Goal: Book appointment/travel/reservation

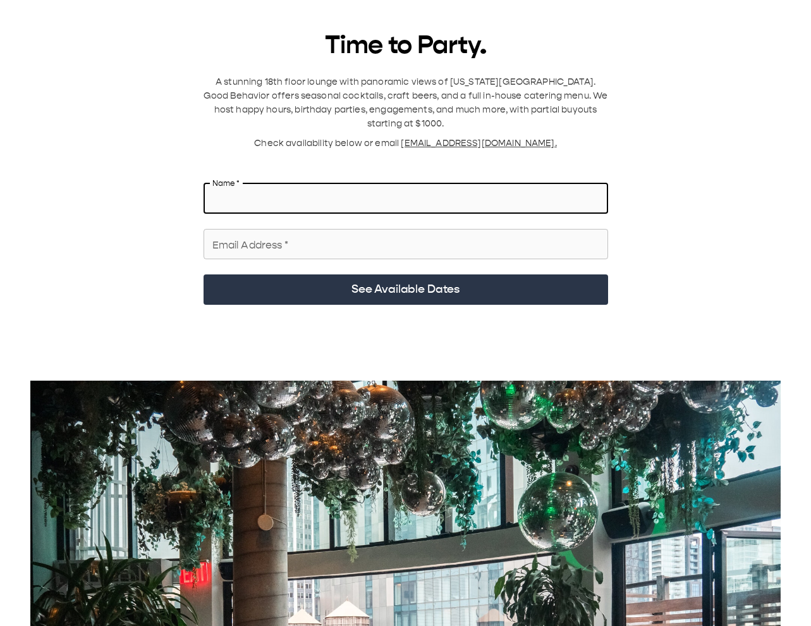
click at [291, 94] on input "Name   *" at bounding box center [406, 198] width 404 height 35
type input "**********"
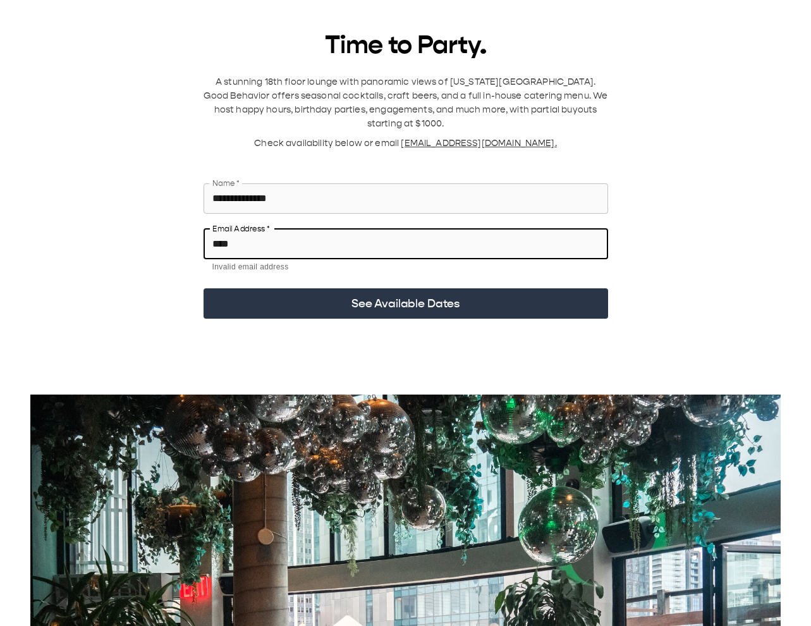
type input "**********"
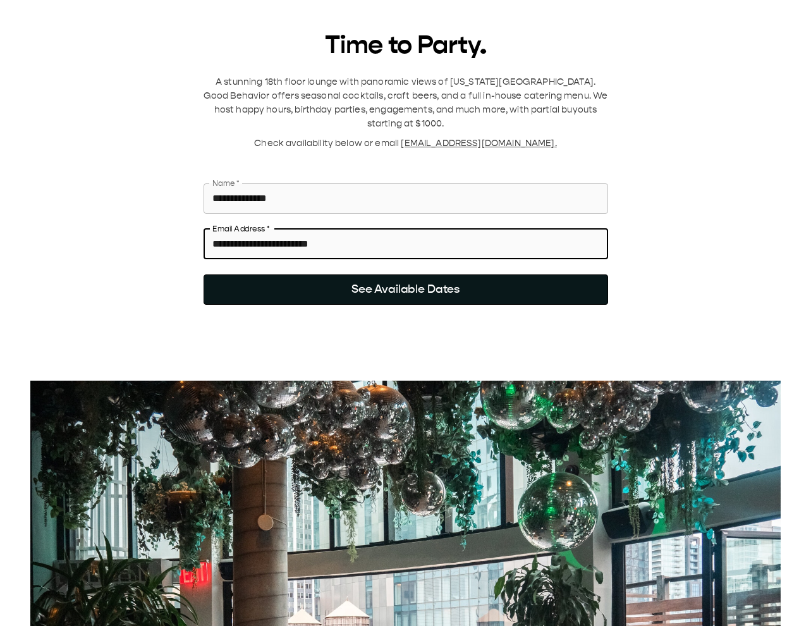
click at [459, 94] on button "See Available Dates" at bounding box center [406, 289] width 404 height 30
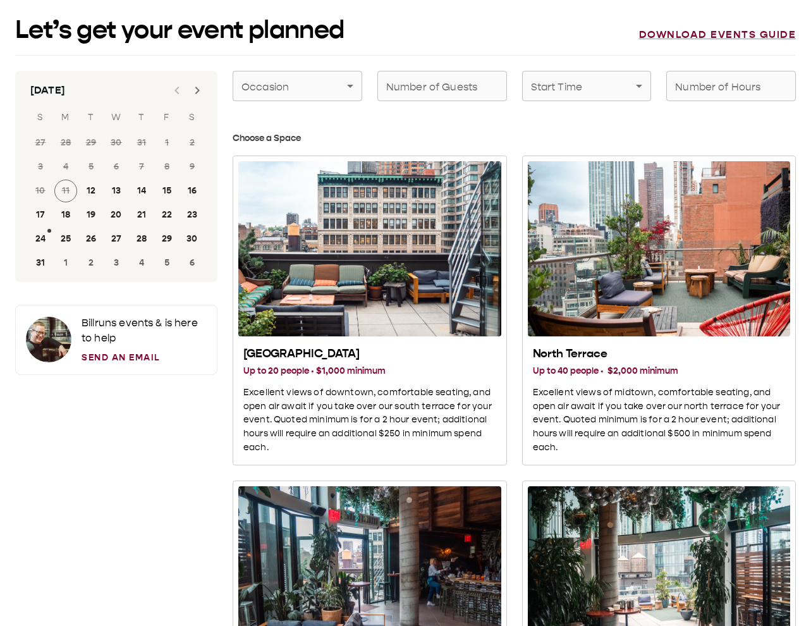
click at [195, 83] on icon "Next month" at bounding box center [197, 90] width 15 height 15
click at [195, 92] on icon "Next month" at bounding box center [197, 90] width 15 height 15
click at [192, 94] on button "1" at bounding box center [192, 142] width 23 height 23
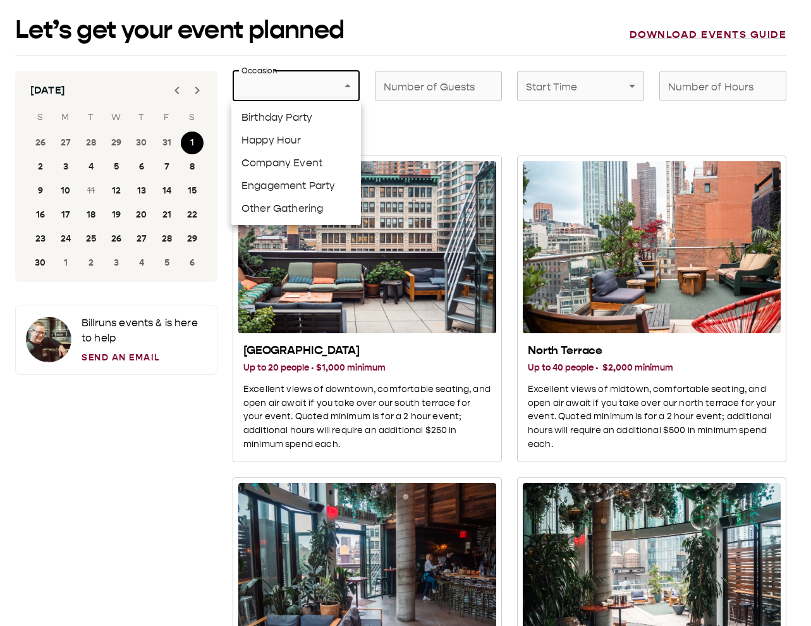
click at [291, 94] on li "Engagement Party" at bounding box center [296, 185] width 130 height 23
type input "**********"
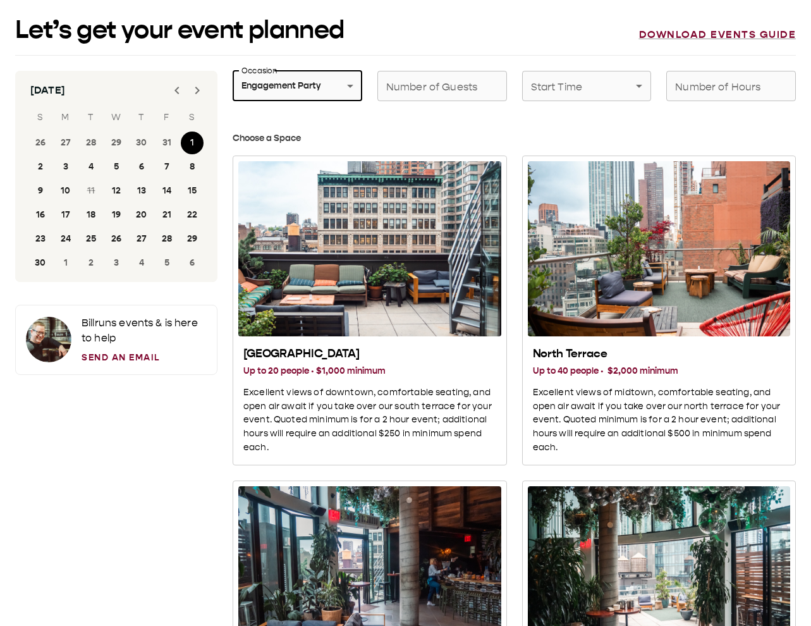
click at [447, 86] on input "Number of Guests" at bounding box center [442, 85] width 130 height 35
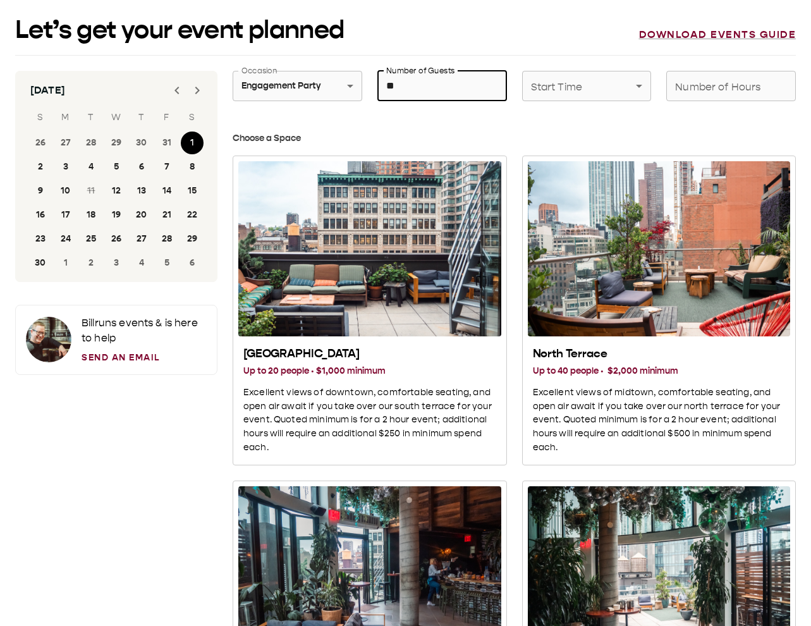
type input "*"
drag, startPoint x: 451, startPoint y: 86, endPoint x: 353, endPoint y: 78, distance: 97.7
click at [354, 77] on div "**********" at bounding box center [506, 79] width 578 height 46
type input "**"
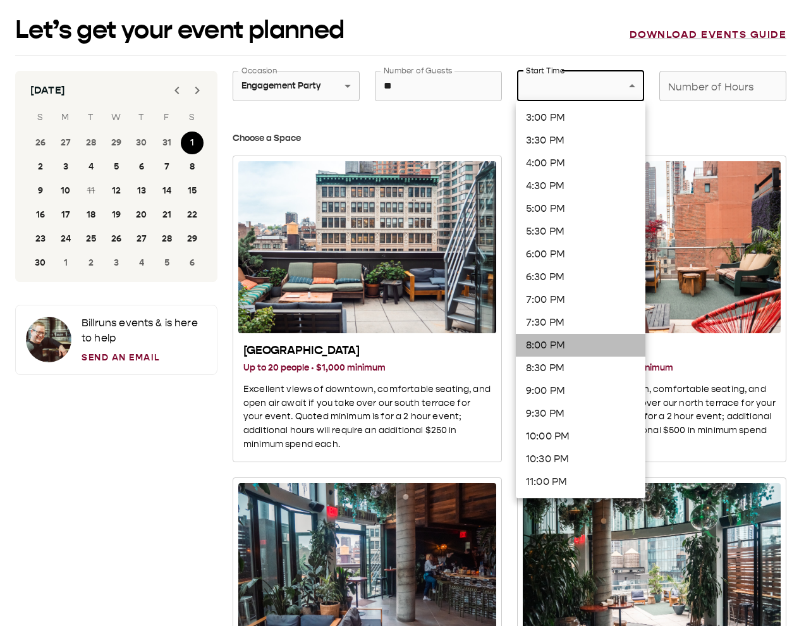
click at [550, 94] on li "8:00 PM" at bounding box center [581, 345] width 130 height 23
type input "*******"
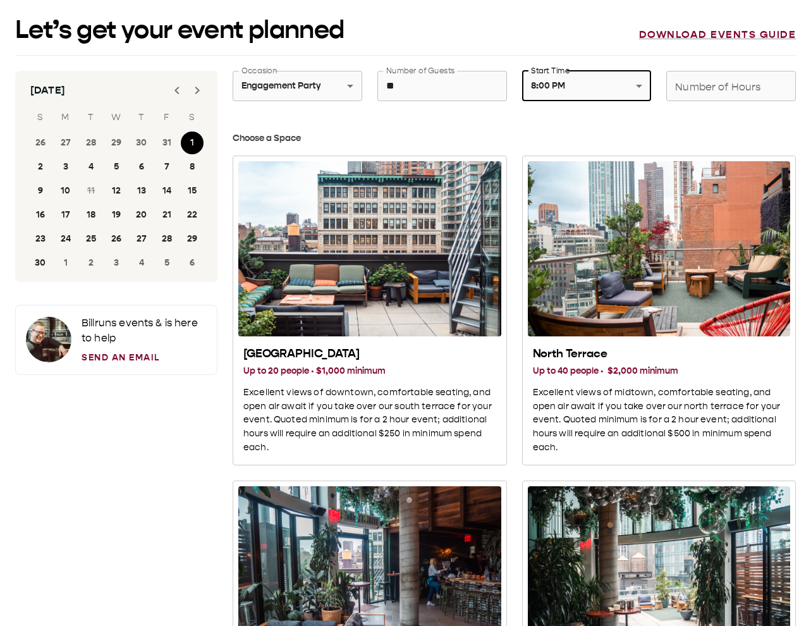
click at [710, 85] on input "Number of Hours" at bounding box center [731, 85] width 130 height 35
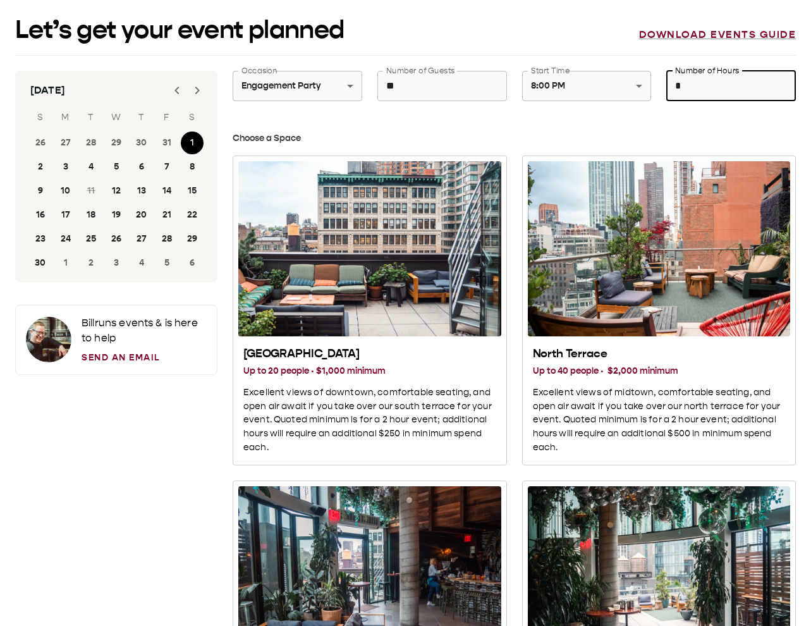
type input "*"
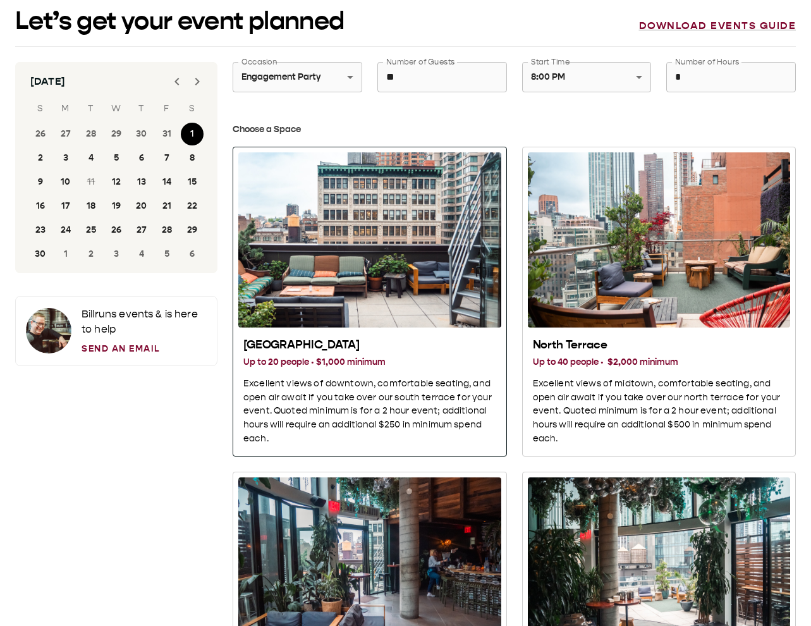
scroll to position [19, 0]
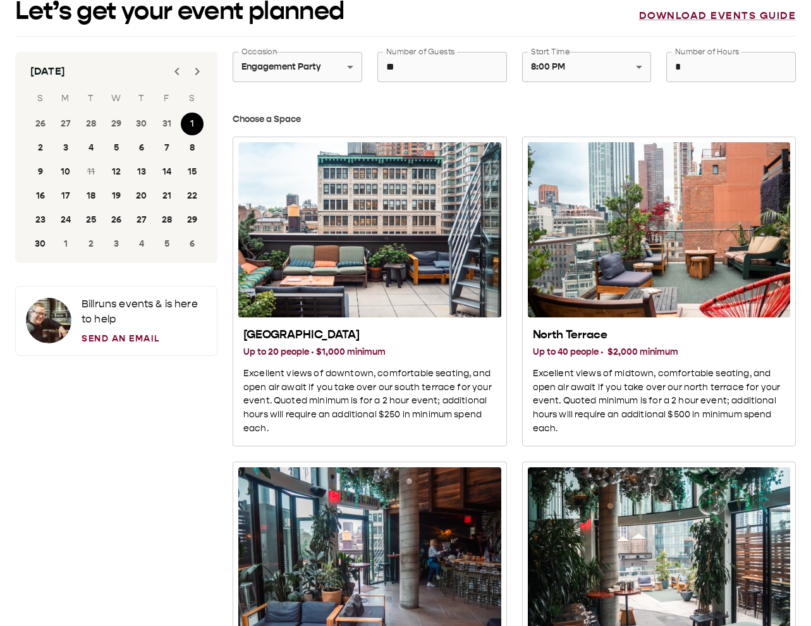
click at [517, 94] on div "North Terrace Up to 40 people · $2,000 minimum Excellent views of midtown, comf…" at bounding box center [651, 283] width 289 height 325
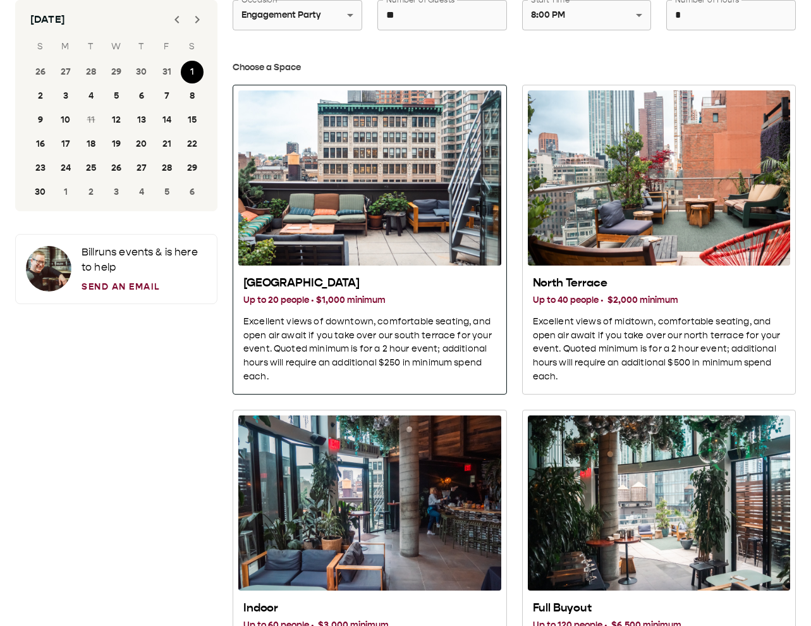
scroll to position [83, 0]
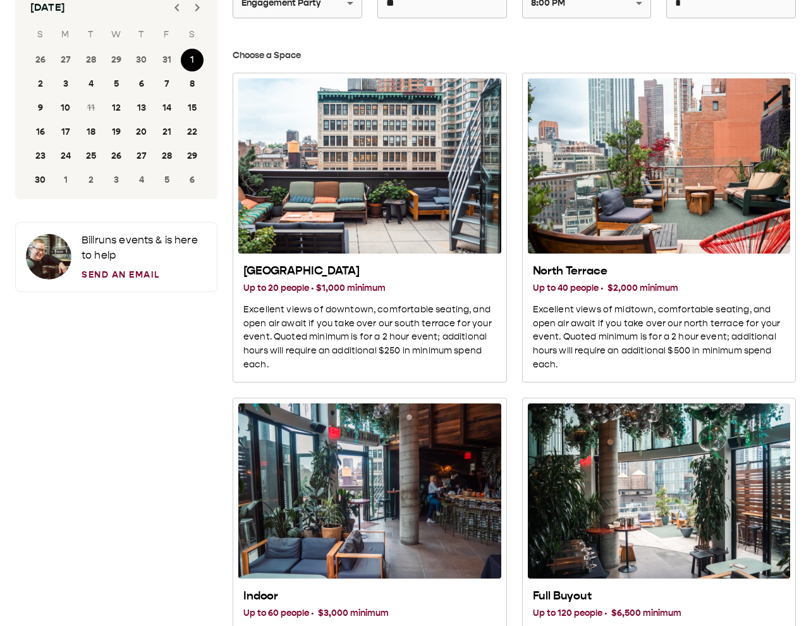
click at [402, 11] on input "**" at bounding box center [442, 2] width 130 height 35
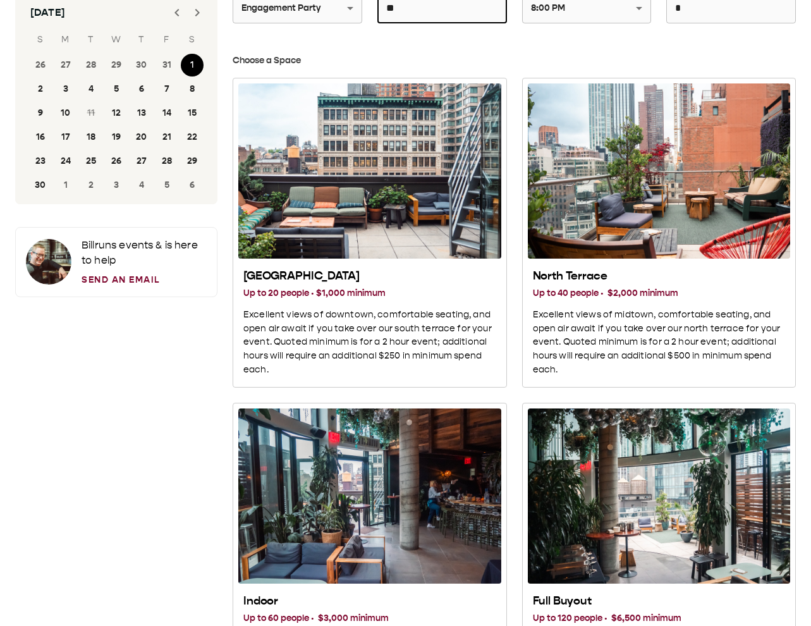
scroll to position [69, 0]
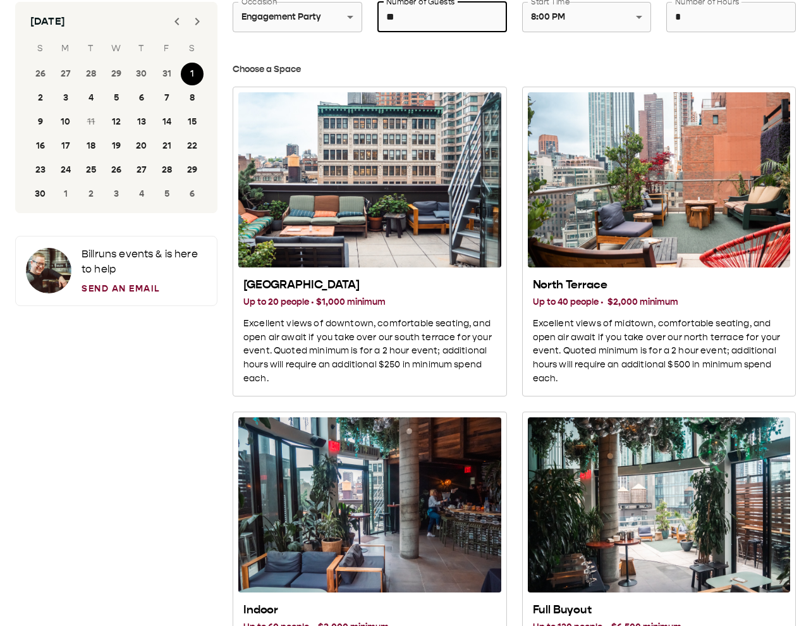
click at [402, 11] on input "**" at bounding box center [442, 16] width 130 height 35
type input "**"
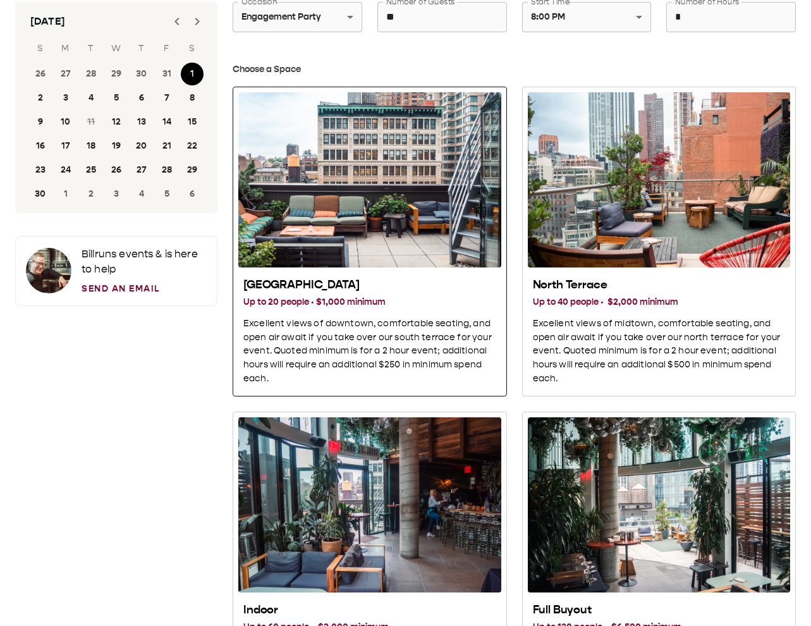
click at [326, 94] on div "South Terrace" at bounding box center [369, 179] width 263 height 175
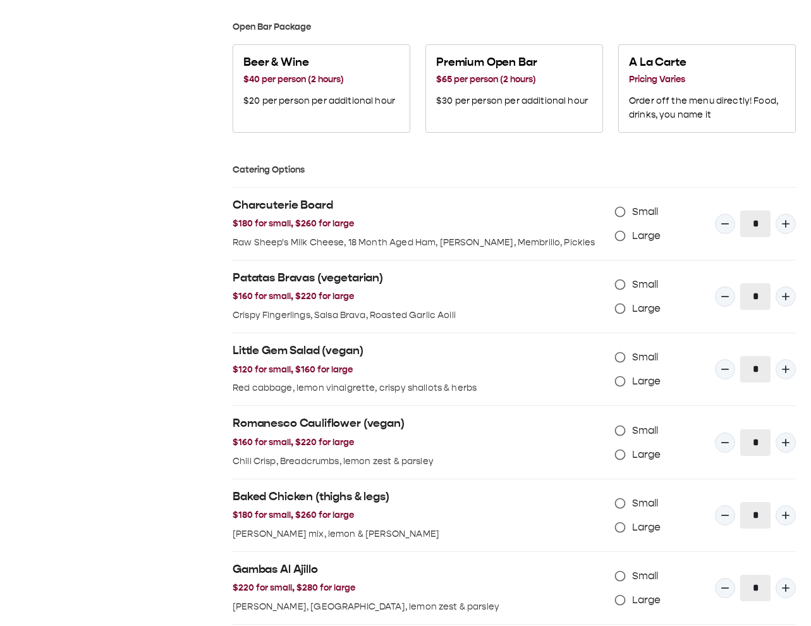
scroll to position [798, 0]
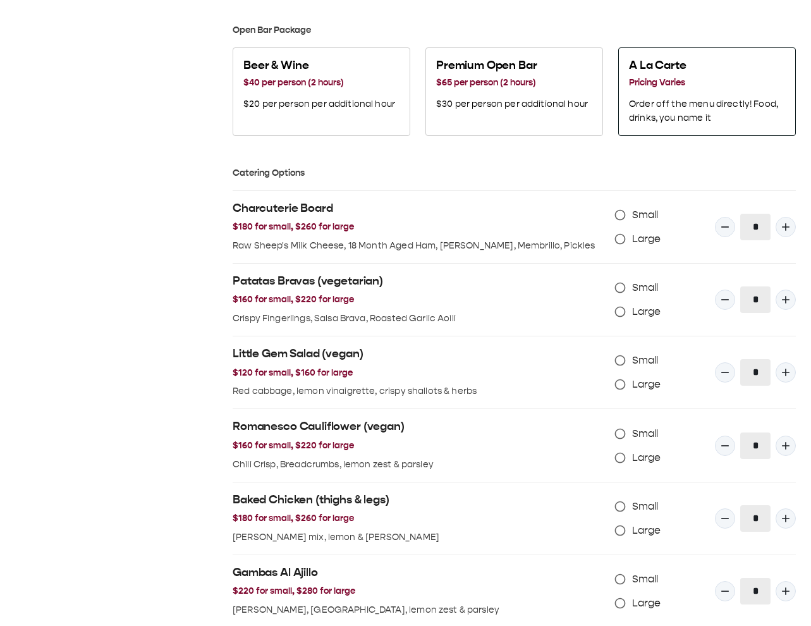
click at [657, 94] on div "A La Carte Pricing Varies Order off the menu directly! Food, drinks, you name it" at bounding box center [707, 91] width 156 height 67
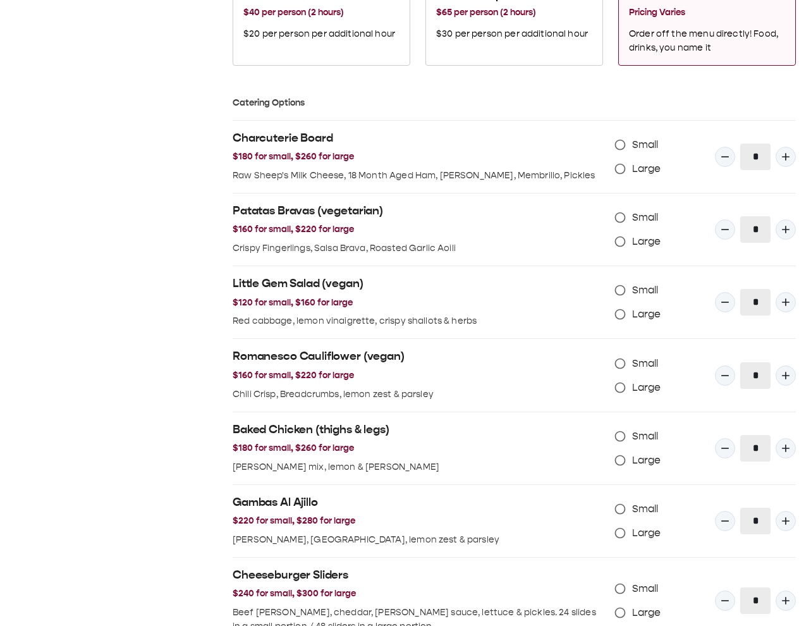
scroll to position [868, 0]
click at [777, 94] on icon "Quantity Input" at bounding box center [786, 156] width 8 height 8
type input "*"
click at [777, 94] on icon "Quantity Input" at bounding box center [785, 228] width 13 height 13
type input "*"
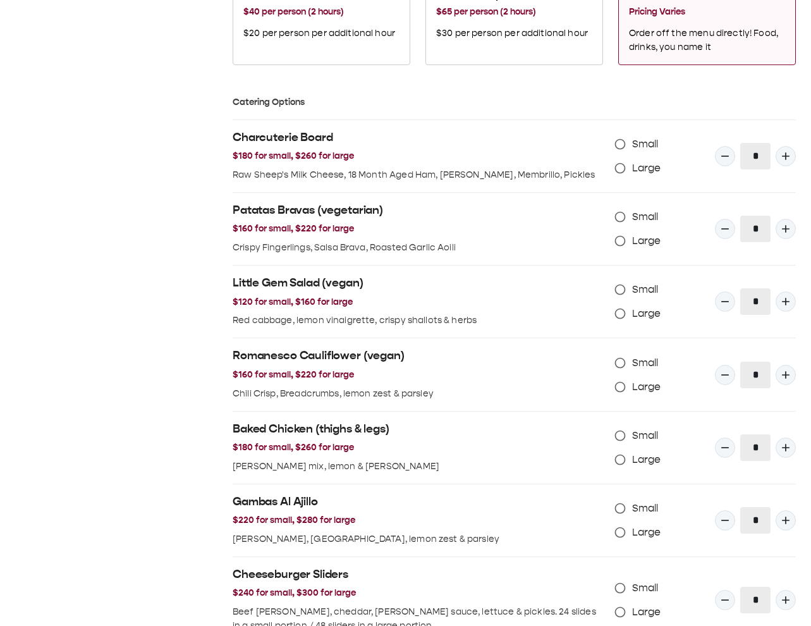
click at [648, 94] on span "Large" at bounding box center [646, 168] width 29 height 15
click at [642, 94] on span "Large" at bounding box center [646, 240] width 29 height 15
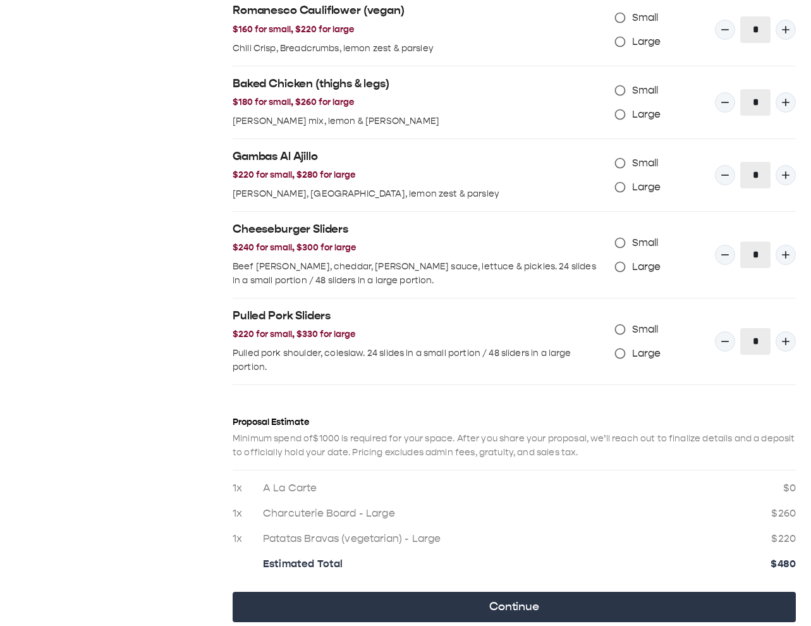
scroll to position [1269, 0]
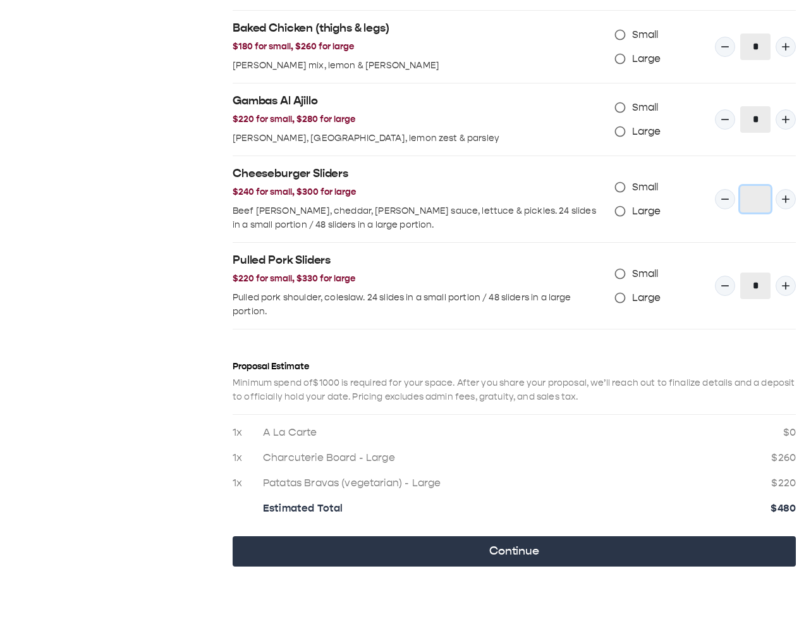
click at [777, 94] on icon "Quantity Input" at bounding box center [786, 199] width 8 height 8
type input "*"
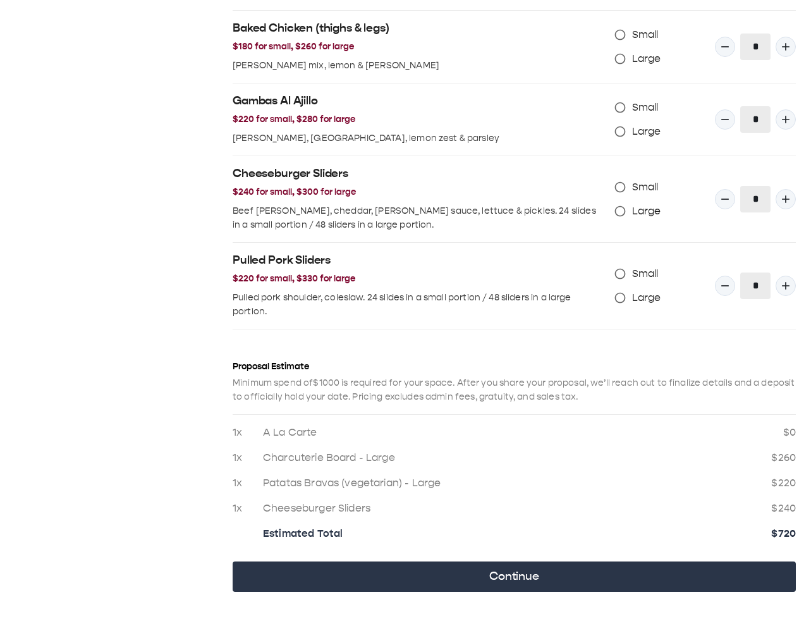
click at [647, 94] on span "Large" at bounding box center [646, 211] width 29 height 15
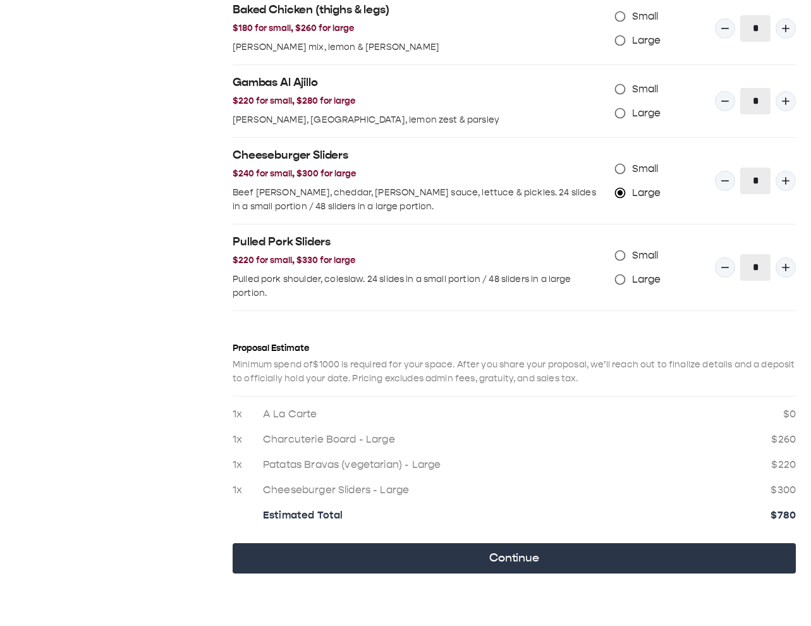
scroll to position [1301, 0]
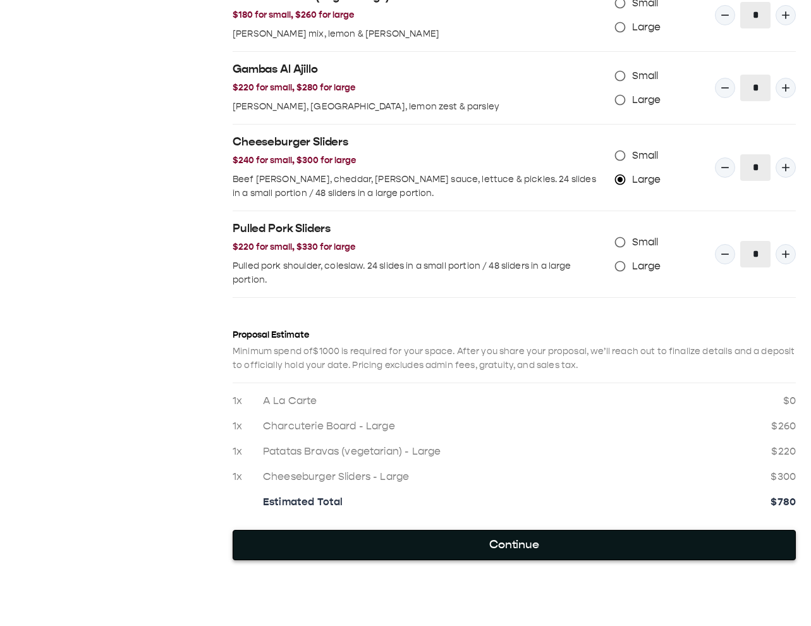
click at [529, 94] on button "Continue" at bounding box center [514, 545] width 563 height 30
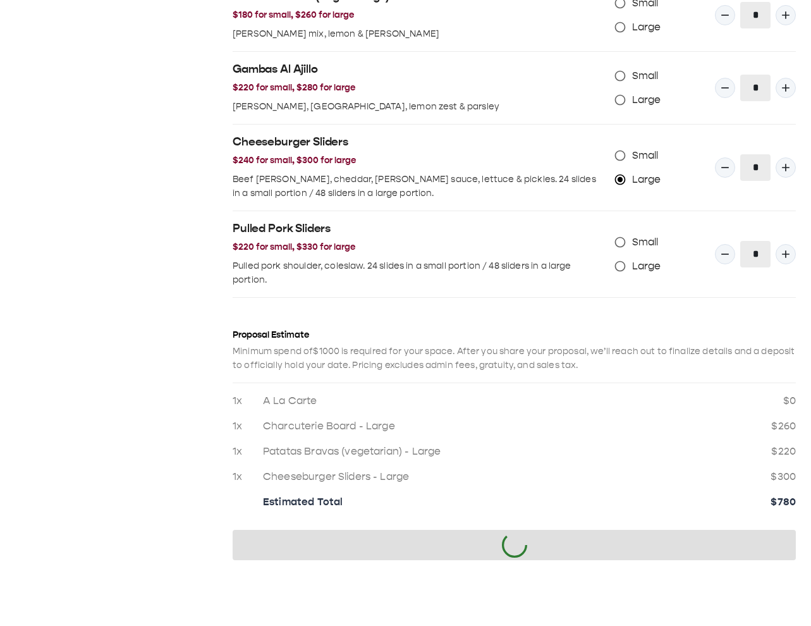
scroll to position [0, 0]
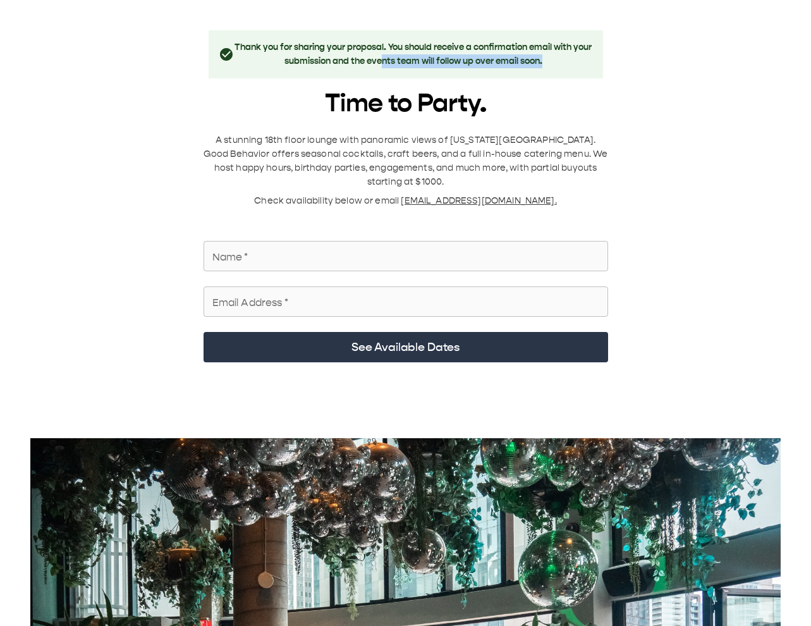
drag, startPoint x: 391, startPoint y: 58, endPoint x: 502, endPoint y: 70, distance: 112.5
click at [502, 70] on div "Thank you for sharing your proposal. You should receive a confirmation email wi…" at bounding box center [406, 54] width 394 height 48
click at [587, 94] on h1 "Time to Party." at bounding box center [406, 103] width 404 height 30
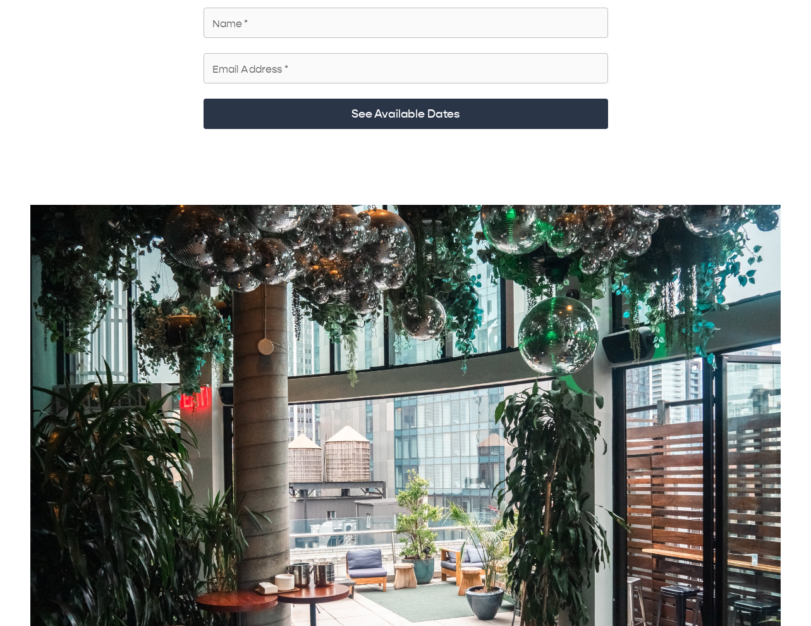
scroll to position [233, 0]
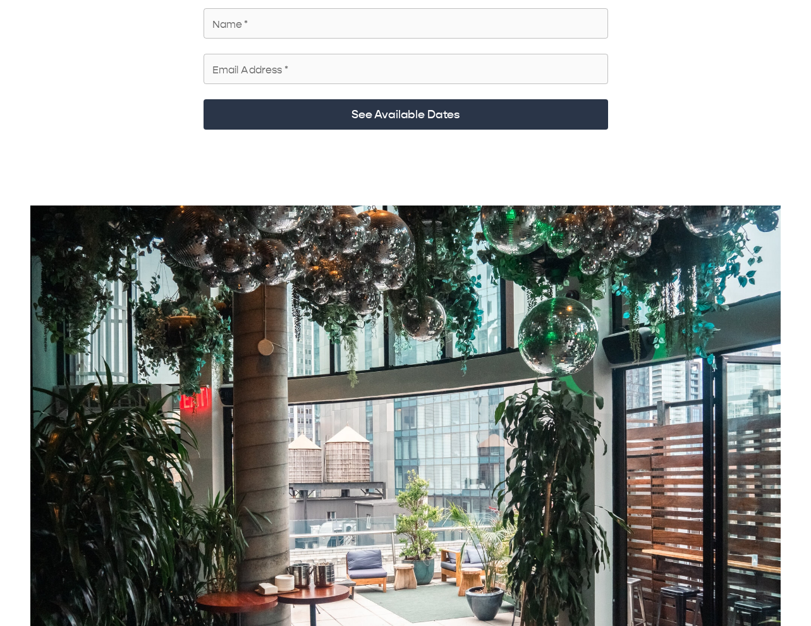
click at [188, 94] on div "Thank you for sharing your proposal. You should receive a confirmation email wi…" at bounding box center [405, 283] width 781 height 971
